Goal: Task Accomplishment & Management: Complete application form

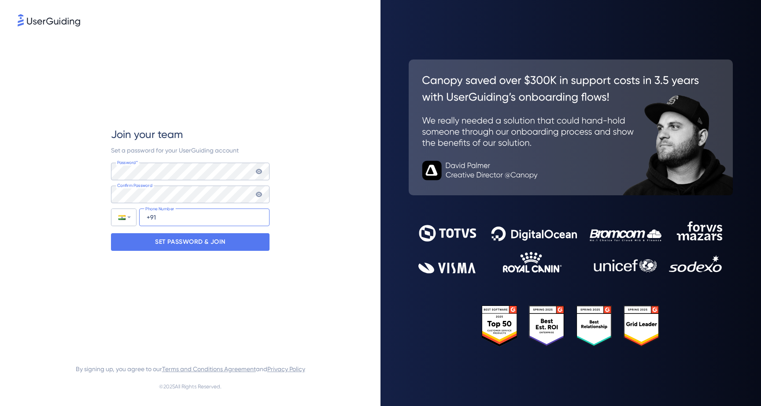
click at [159, 215] on input "+91" at bounding box center [204, 217] width 130 height 18
type input "+91 81233-12873"
click at [163, 241] on p "SET PASSWORD & JOIN" at bounding box center [190, 242] width 71 height 14
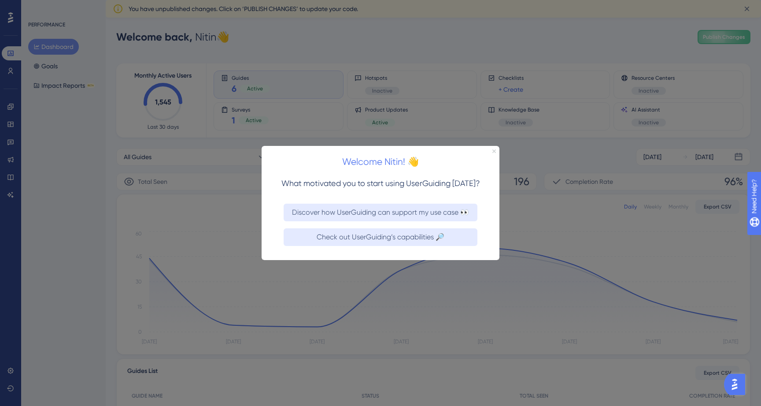
click at [496, 149] on icon "Close Preview" at bounding box center [495, 151] width 4 height 4
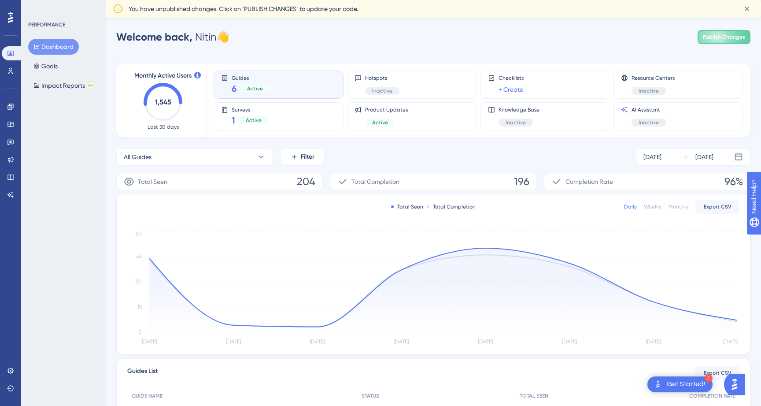
click at [12, 19] on icon at bounding box center [10, 17] width 5 height 11
click at [10, 71] on icon at bounding box center [10, 71] width 5 height 6
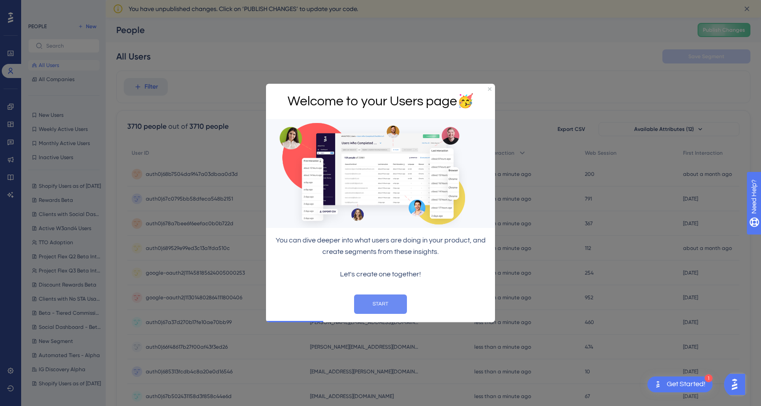
click at [384, 307] on button "START" at bounding box center [380, 303] width 53 height 19
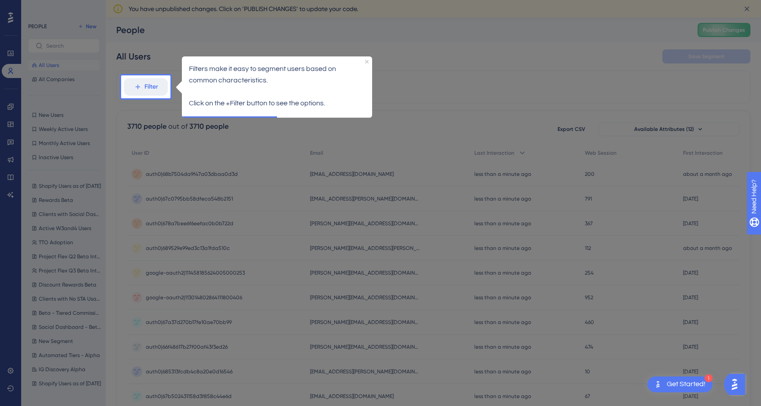
click at [396, 185] on div at bounding box center [466, 361] width 591 height 723
click at [365, 62] on icon "Close Preview" at bounding box center [367, 61] width 4 height 4
